Goal: Check status: Check status

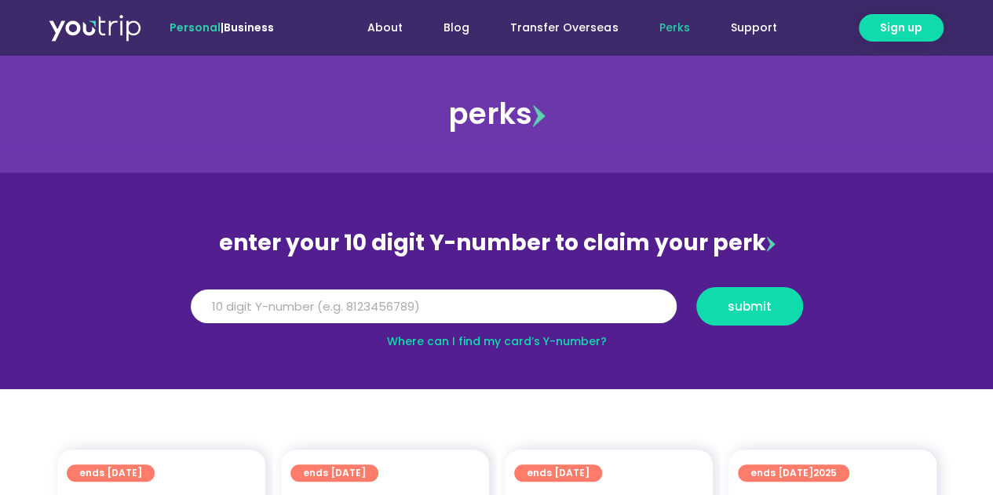
click at [766, 246] on img at bounding box center [770, 244] width 9 height 16
click at [600, 308] on input "Y Number" at bounding box center [434, 307] width 486 height 35
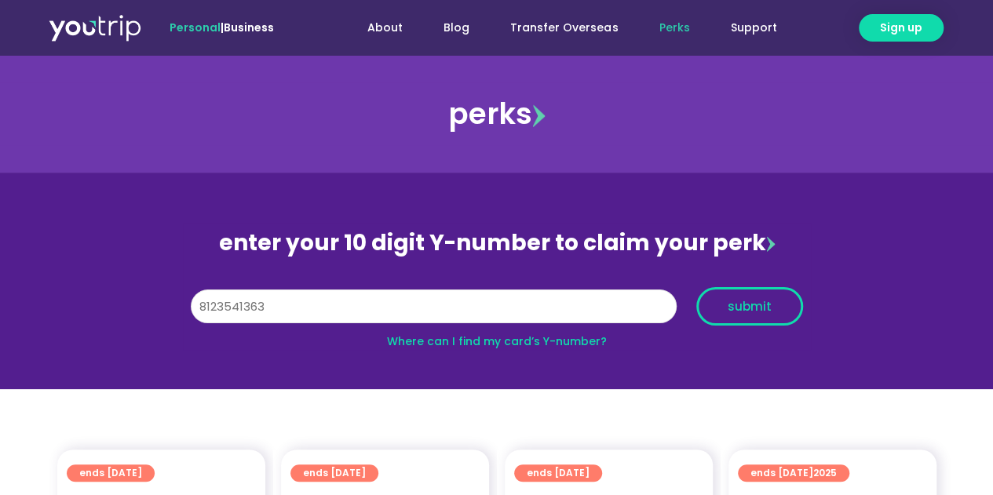
type input "8123541363"
click at [756, 312] on span "submit" at bounding box center [750, 307] width 44 height 12
